Goal: Navigation & Orientation: Understand site structure

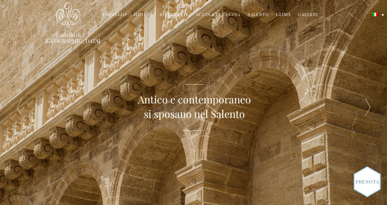
click at [119, 14] on link "Castello" at bounding box center [115, 14] width 24 height 7
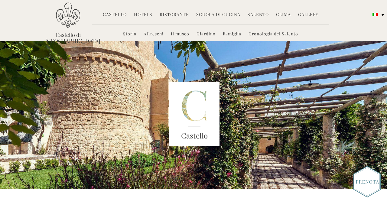
click at [304, 14] on link "Gallery" at bounding box center [308, 14] width 20 height 7
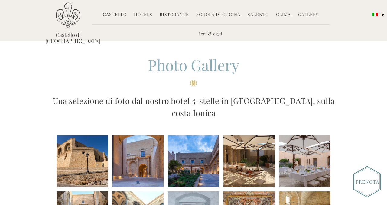
click at [258, 15] on link "Salento" at bounding box center [257, 14] width 21 height 7
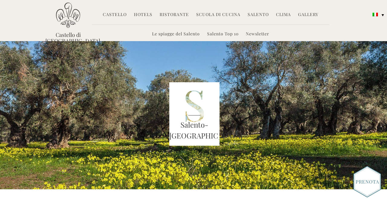
click at [230, 15] on link "Scuola di Cucina" at bounding box center [218, 14] width 44 height 7
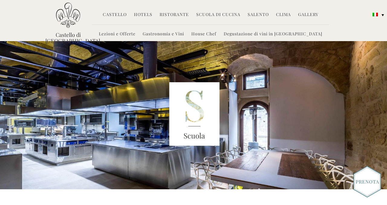
click at [184, 15] on link "Ristorante" at bounding box center [174, 14] width 29 height 7
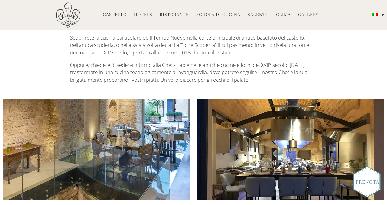
scroll to position [259, 0]
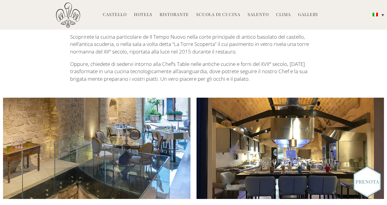
click at [140, 14] on link "Hotels" at bounding box center [143, 14] width 18 height 7
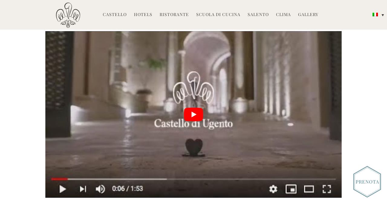
scroll to position [1147, 0]
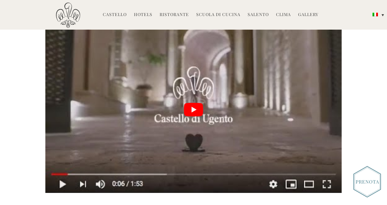
click at [114, 18] on link "Castello" at bounding box center [115, 14] width 24 height 7
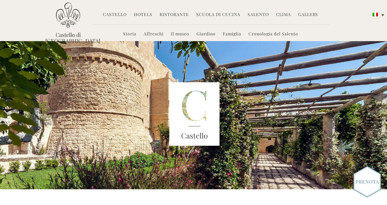
click at [170, 14] on link "Ristorante" at bounding box center [174, 14] width 29 height 7
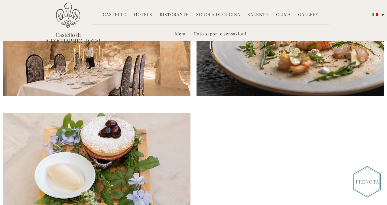
scroll to position [622, 0]
